Goal: Information Seeking & Learning: Learn about a topic

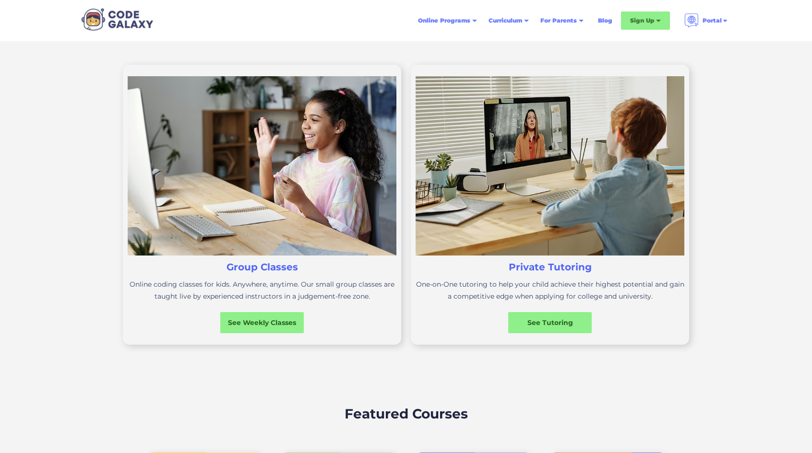
scroll to position [275, 0]
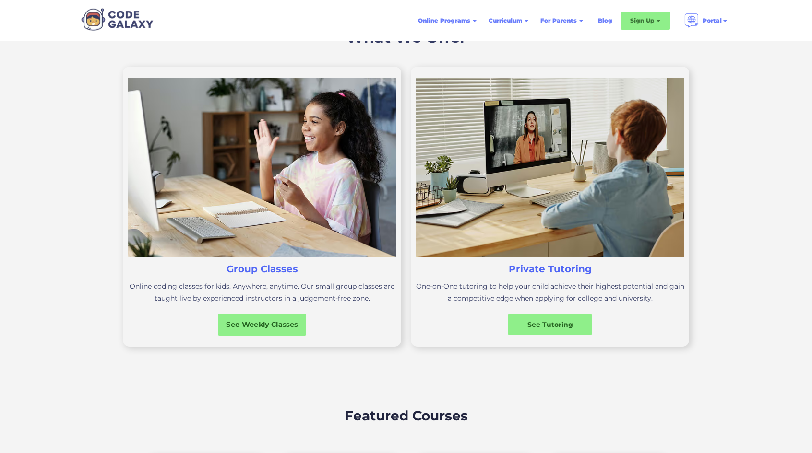
click at [250, 324] on div "See Weekly Classes" at bounding box center [262, 324] width 88 height 10
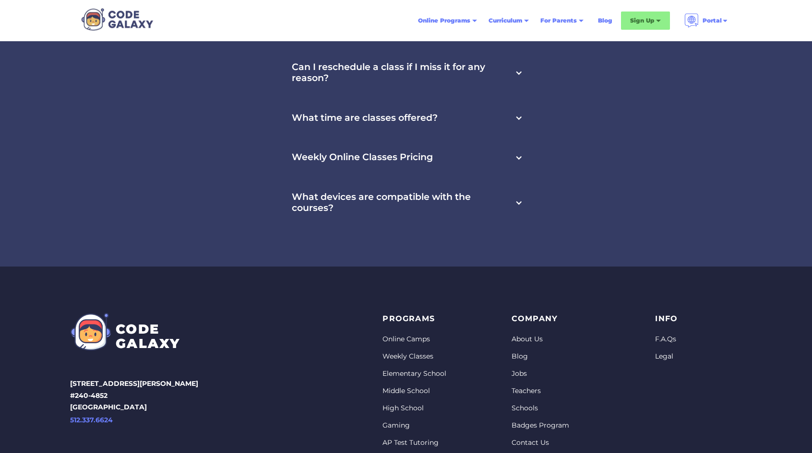
scroll to position [3189, 0]
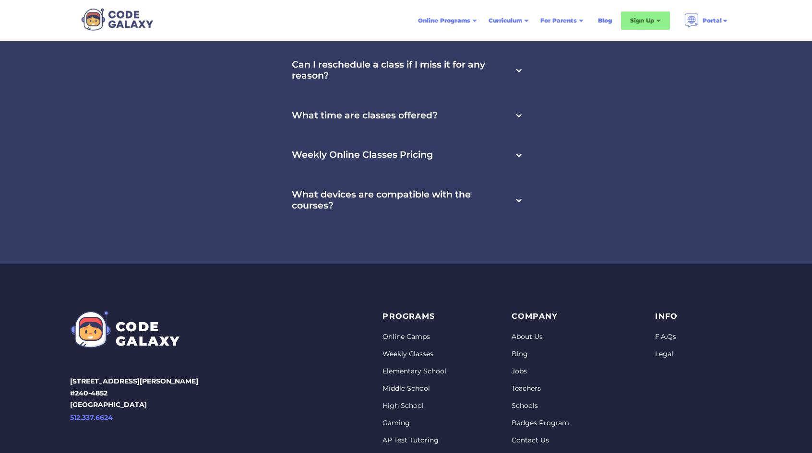
drag, startPoint x: 810, startPoint y: 235, endPoint x: 809, endPoint y: 249, distance: 14.4
click at [809, 249] on div "Frequently Asked Questions What courses does Code Galaxy offer? Code Galaxy off…" at bounding box center [406, 103] width 812 height 321
click at [809, 251] on div "Frequently Asked Questions What courses does Code Galaxy offer? Code Galaxy off…" at bounding box center [406, 103] width 812 height 321
click at [411, 403] on link "High School" at bounding box center [414, 407] width 64 height 10
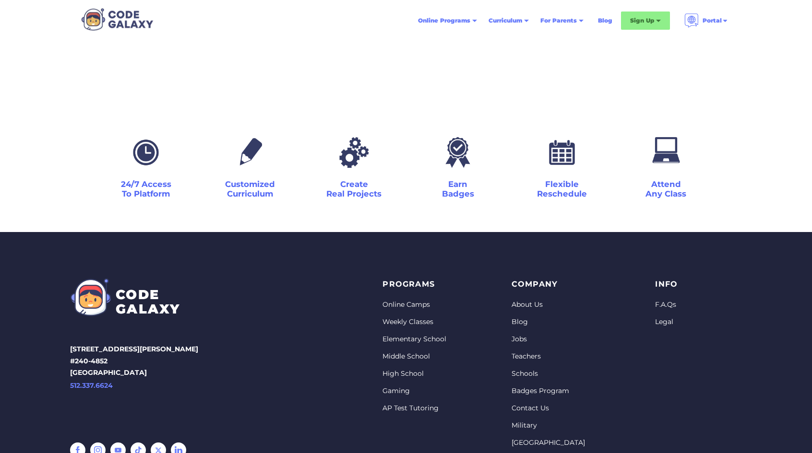
scroll to position [1497, 0]
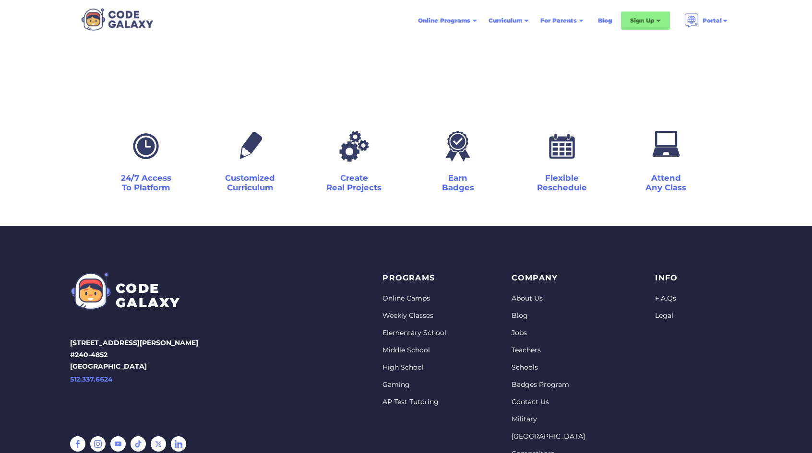
click at [650, 171] on div "Attend Any Class" at bounding box center [666, 163] width 104 height 68
click at [417, 402] on link "AP Test Tutoring" at bounding box center [414, 403] width 64 height 10
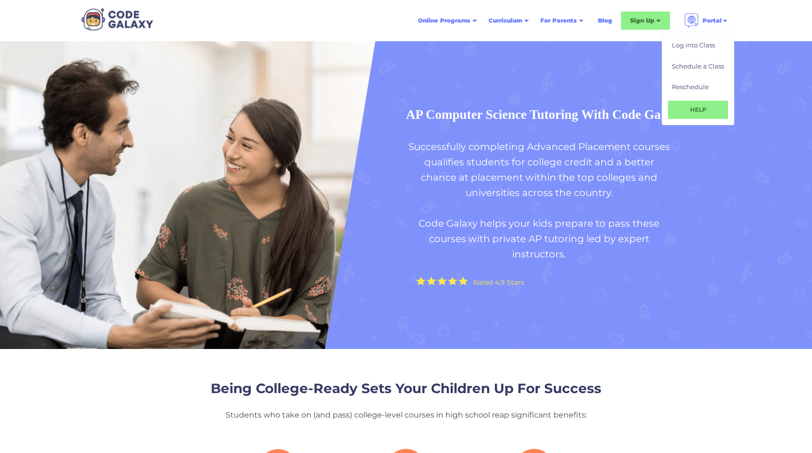
click at [725, 22] on img at bounding box center [724, 20] width 7 height 7
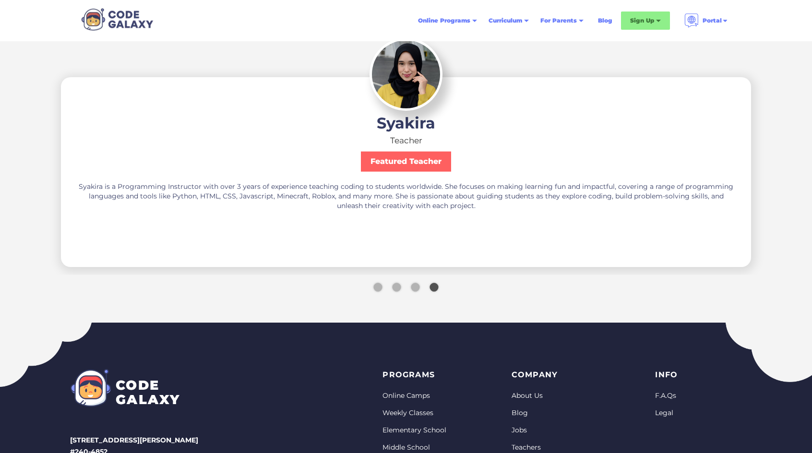
scroll to position [1782, 0]
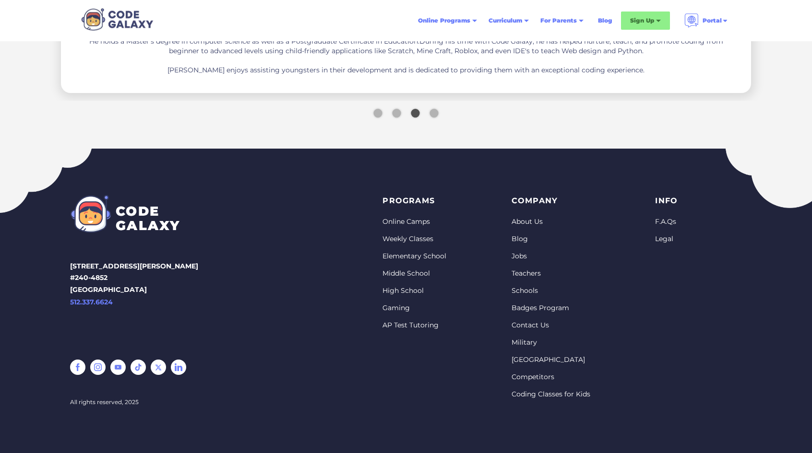
drag, startPoint x: 711, startPoint y: 6, endPoint x: 708, endPoint y: 69, distance: 62.5
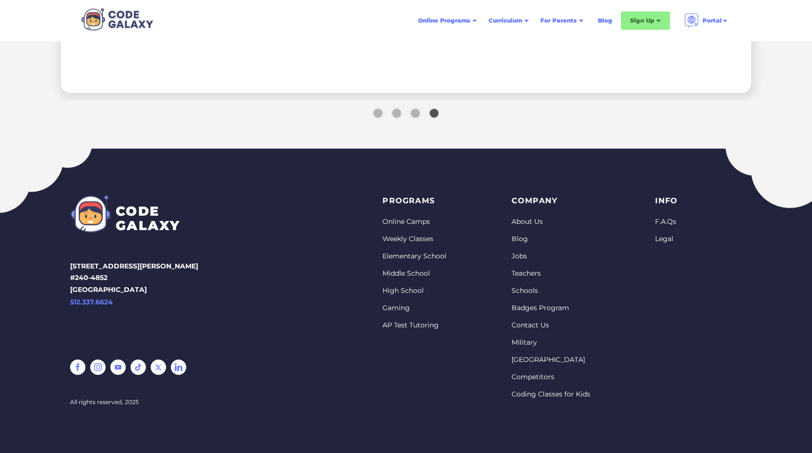
click at [525, 222] on link "About Us" at bounding box center [550, 222] width 79 height 10
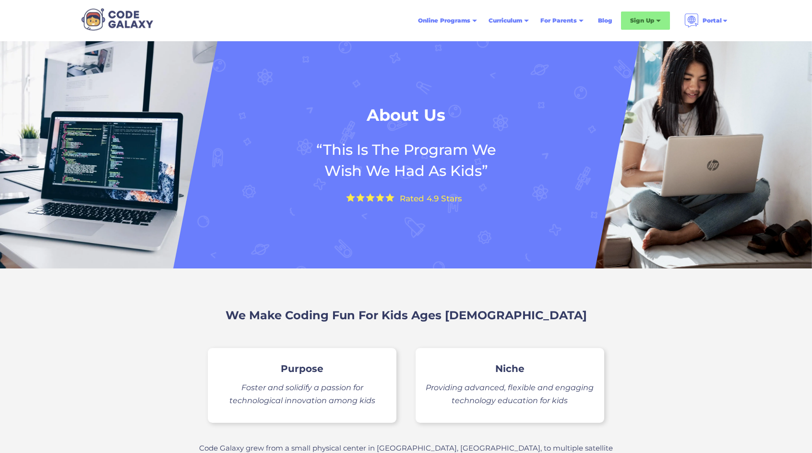
click at [808, 302] on div "We Make Coding Fun For Kids Ages [DEMOGRAPHIC_DATA] Purpose [PERSON_NAME] and s…" at bounding box center [406, 450] width 812 height 363
